Goal: Transaction & Acquisition: Purchase product/service

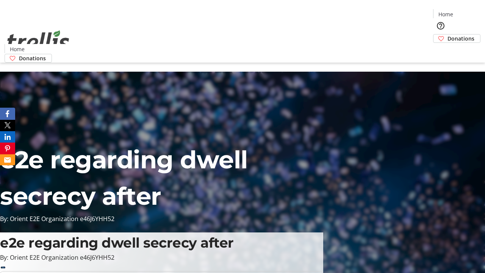
click at [447, 34] on span "Donations" at bounding box center [460, 38] width 27 height 8
